Goal: Find contact information: Find contact information

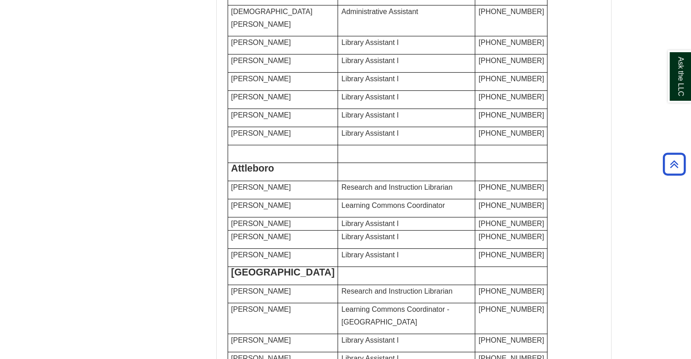
scroll to position [409, 0]
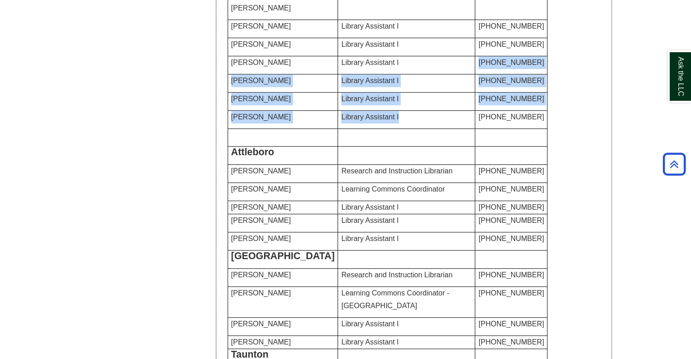
drag, startPoint x: 387, startPoint y: 161, endPoint x: 396, endPoint y: 234, distance: 73.2
click at [396, 234] on tbody "Fall River [GEOGRAPHIC_DATA] [PERSON_NAME] of Library Learning Commons [PHONE_N…" at bounding box center [388, 109] width 320 height 677
drag, startPoint x: 396, startPoint y: 234, endPoint x: 433, endPoint y: 236, distance: 37.3
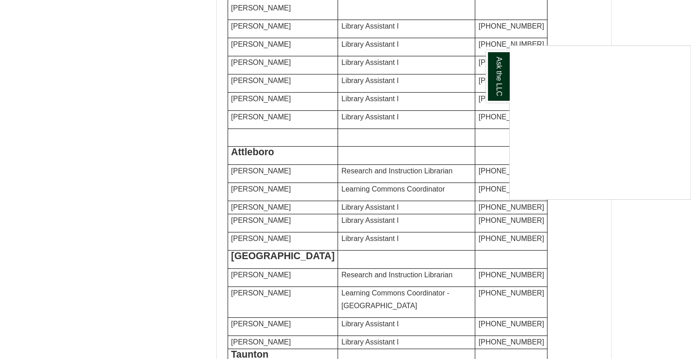
drag, startPoint x: 482, startPoint y: 243, endPoint x: 258, endPoint y: 200, distance: 228.5
click at [260, 201] on div "Ask the LLC" at bounding box center [345, 179] width 691 height 359
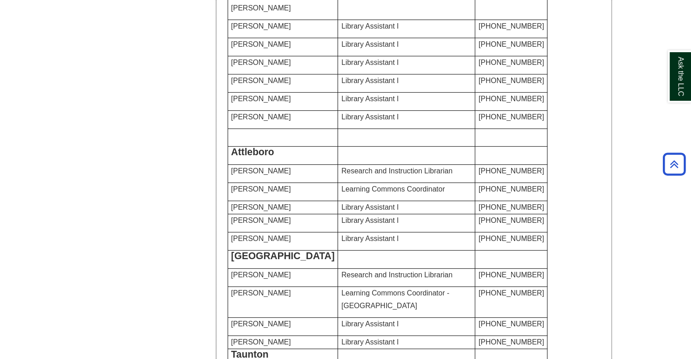
click at [237, 103] on font "[PERSON_NAME]" at bounding box center [261, 99] width 60 height 8
drag, startPoint x: 237, startPoint y: 198, endPoint x: 275, endPoint y: 199, distance: 38.2
click at [275, 105] on p "[PERSON_NAME]" at bounding box center [283, 99] width 104 height 13
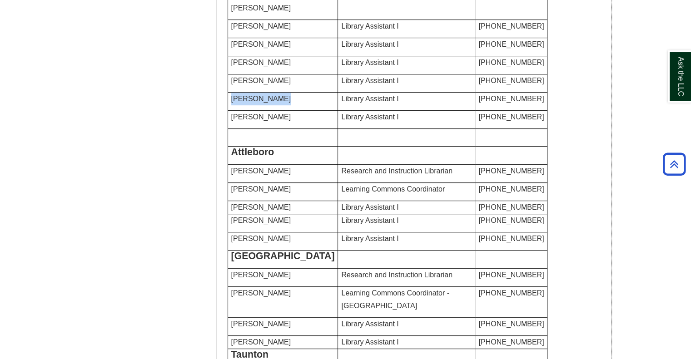
click at [275, 105] on p "[PERSON_NAME]" at bounding box center [283, 99] width 104 height 13
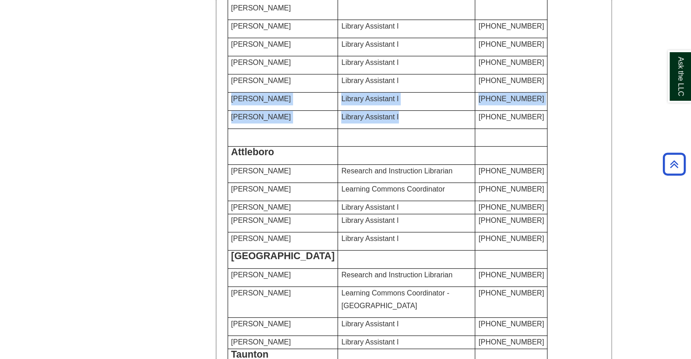
drag, startPoint x: 275, startPoint y: 199, endPoint x: 444, endPoint y: 236, distance: 172.4
click at [439, 236] on tbody "Fall River [GEOGRAPHIC_DATA] [PERSON_NAME] of Library Learning Commons [PHONE_N…" at bounding box center [388, 109] width 320 height 677
click at [444, 124] on p "Library Assistant I" at bounding box center [406, 117] width 130 height 13
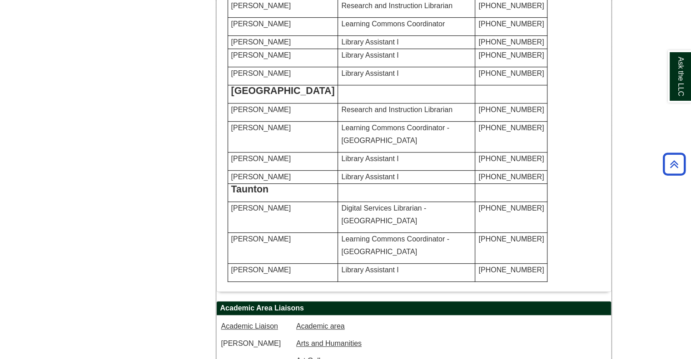
scroll to position [590, 0]
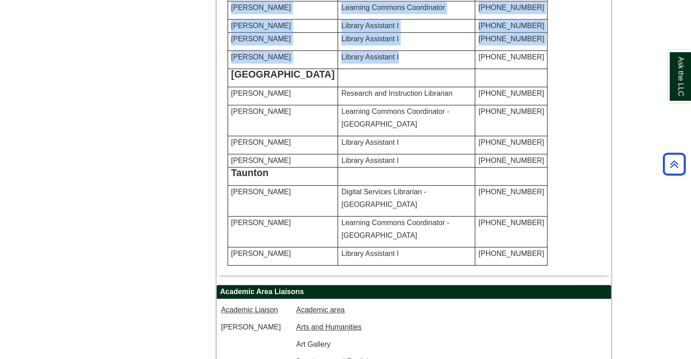
drag, startPoint x: 414, startPoint y: 101, endPoint x: 425, endPoint y: 247, distance: 146.2
click at [425, 69] on td "Library Assistant I" at bounding box center [406, 60] width 137 height 18
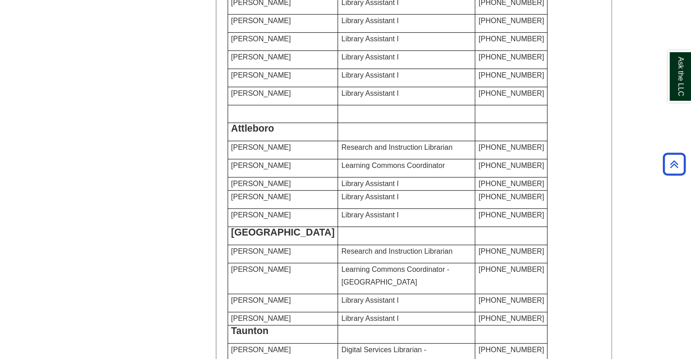
scroll to position [454, 0]
